Goal: Information Seeking & Learning: Learn about a topic

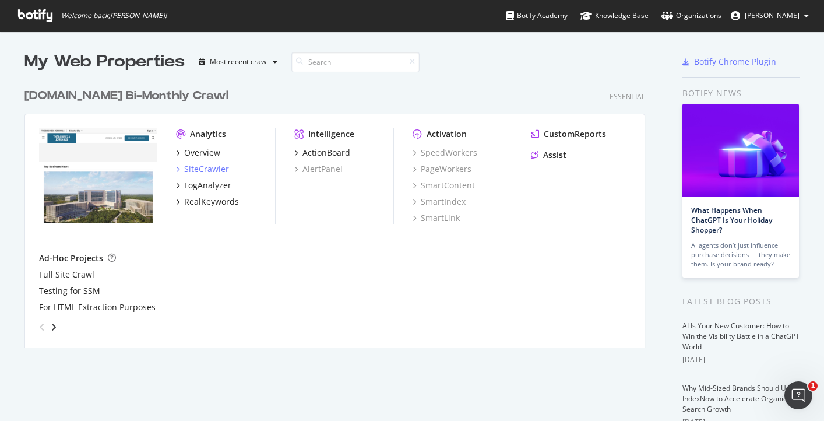
click at [209, 167] on div "SiteCrawler" at bounding box center [206, 169] width 45 height 12
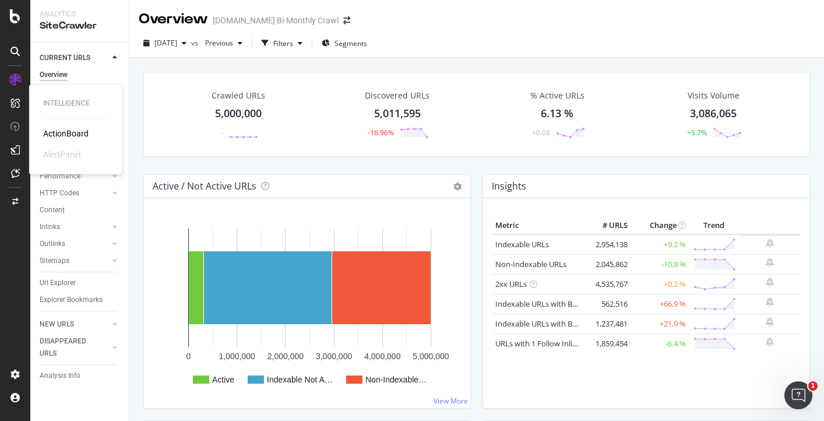
click at [50, 133] on div "ActionBoard" at bounding box center [65, 134] width 45 height 12
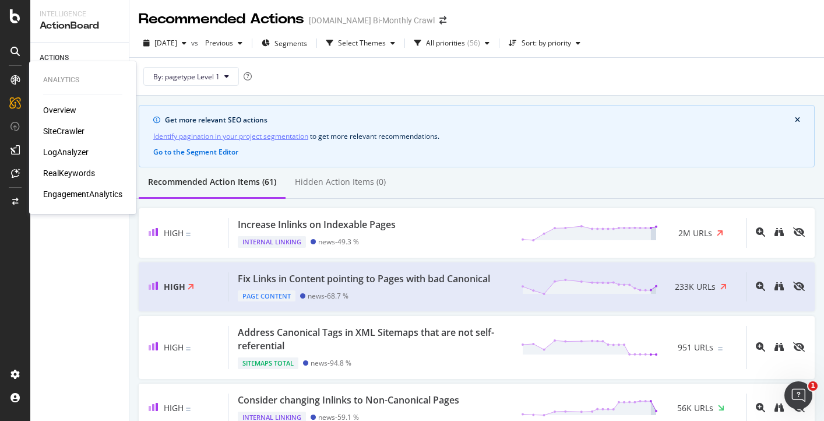
click at [51, 171] on div "RealKeywords" at bounding box center [69, 173] width 52 height 12
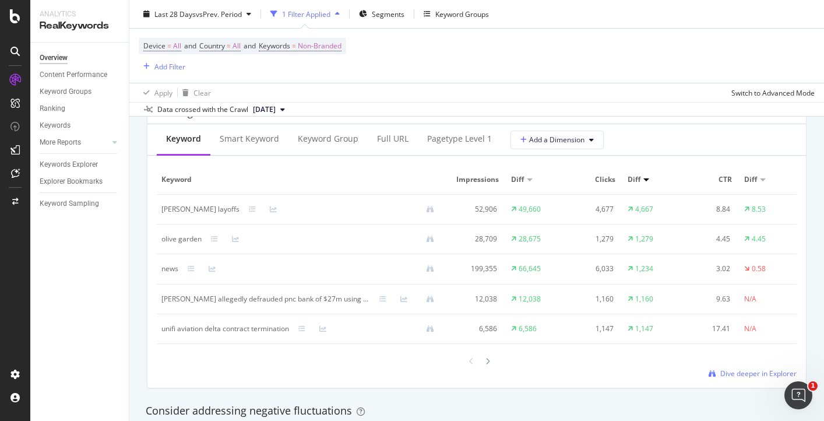
scroll to position [1053, 0]
